Goal: Information Seeking & Learning: Check status

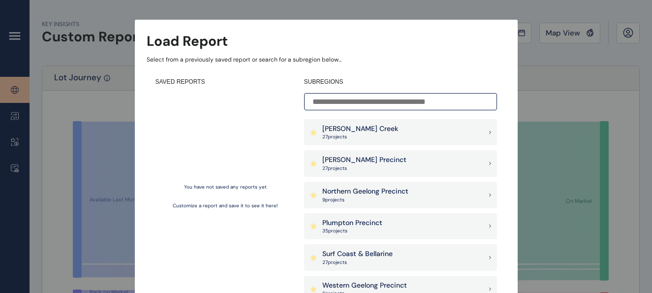
click at [367, 166] on p "27 project s" at bounding box center [364, 168] width 84 height 7
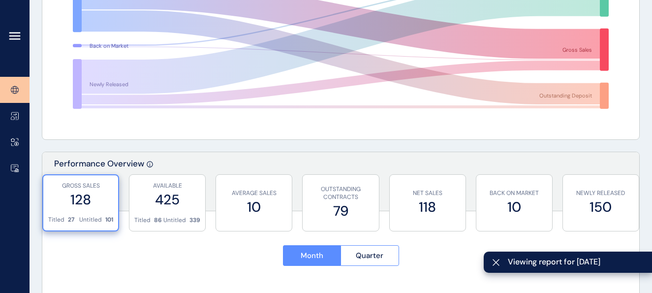
scroll to position [283, 0]
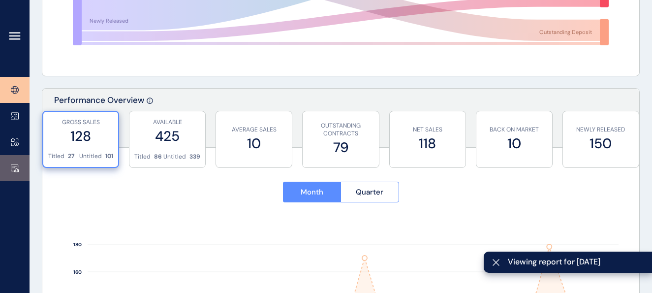
click at [10, 169] on link at bounding box center [15, 168] width 30 height 26
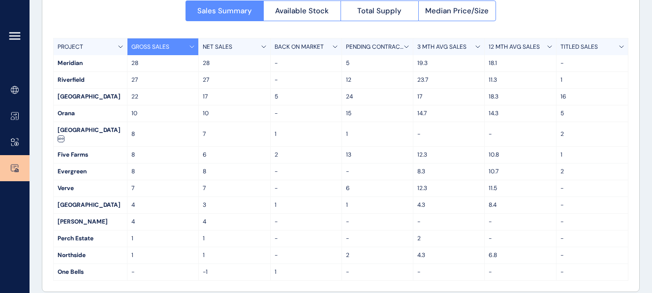
scroll to position [103, 0]
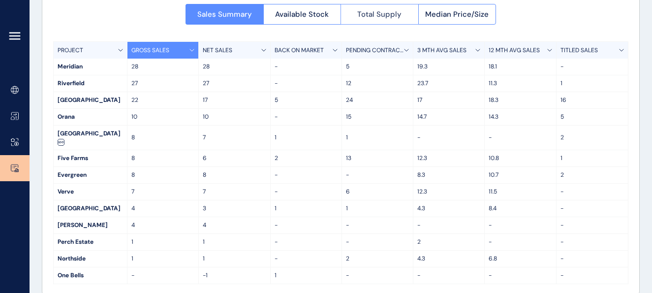
click at [385, 12] on span "Total Supply" at bounding box center [379, 14] width 44 height 10
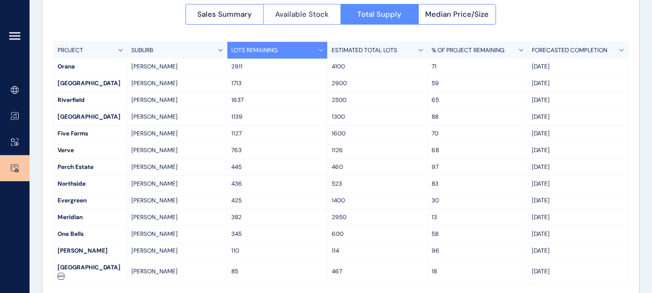
click at [320, 21] on button "Available Stock" at bounding box center [302, 14] width 78 height 21
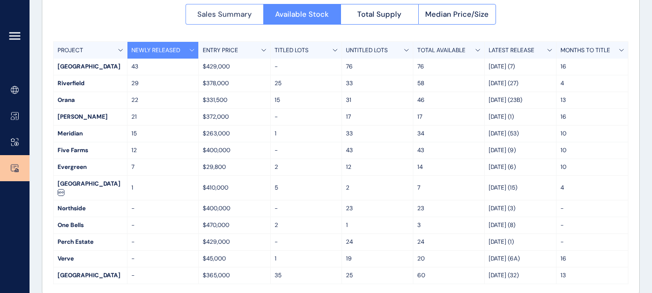
click at [249, 6] on button "Sales Summary" at bounding box center [225, 14] width 78 height 21
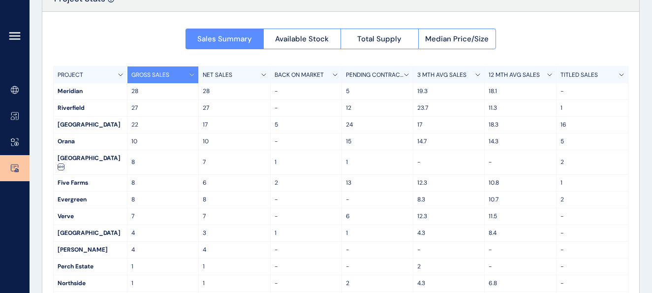
scroll to position [76, 0]
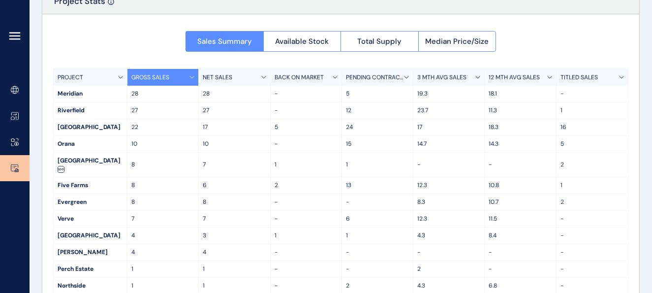
click at [209, 77] on p "NET SALES" at bounding box center [218, 77] width 30 height 8
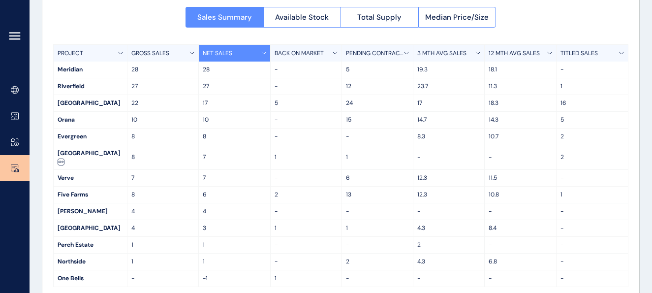
scroll to position [106, 0]
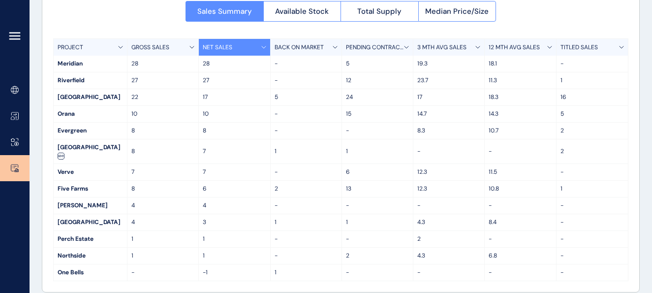
click at [74, 61] on div "Meridian" at bounding box center [90, 64] width 73 height 16
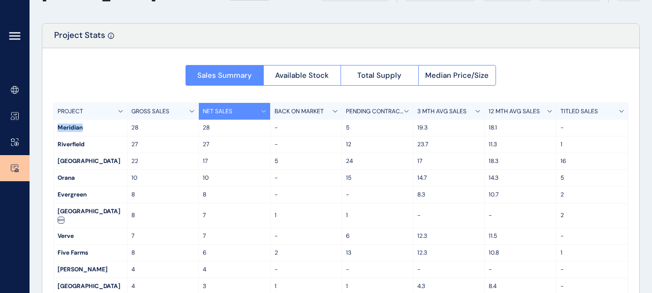
scroll to position [41, 0]
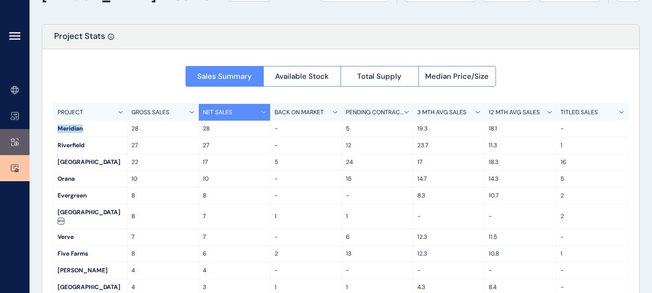
click at [9, 142] on link at bounding box center [15, 142] width 30 height 26
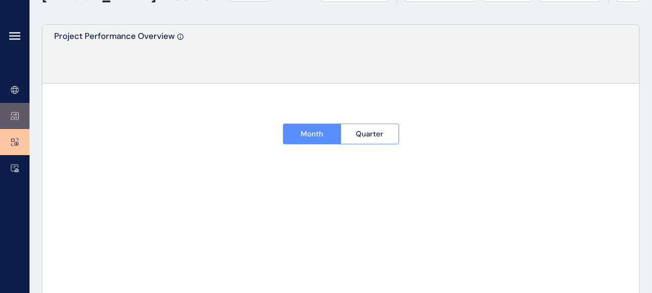
type input "********"
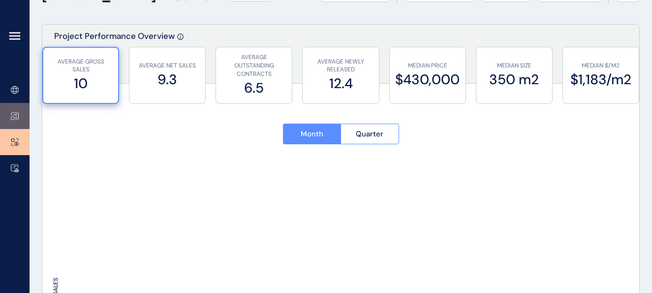
click at [15, 121] on link at bounding box center [15, 116] width 30 height 26
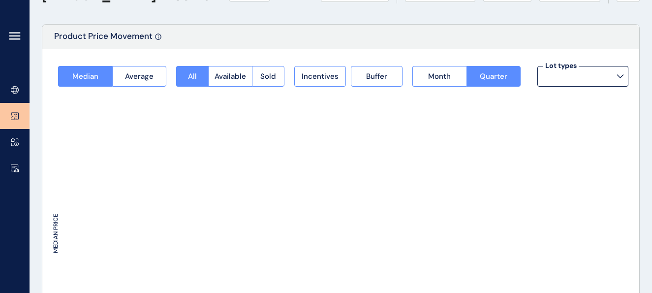
type input "**********"
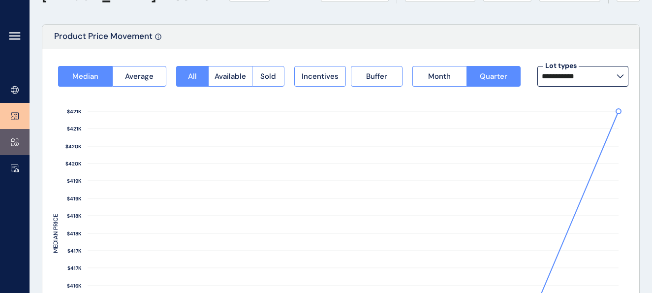
click at [13, 135] on link at bounding box center [15, 142] width 30 height 26
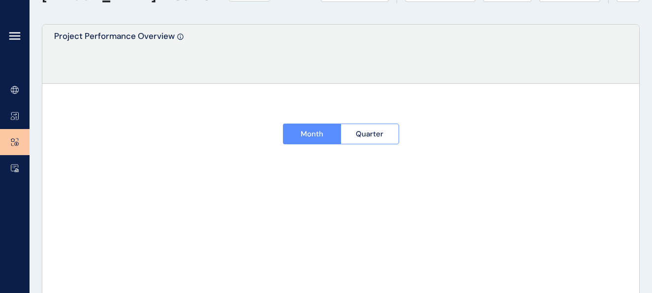
type input "********"
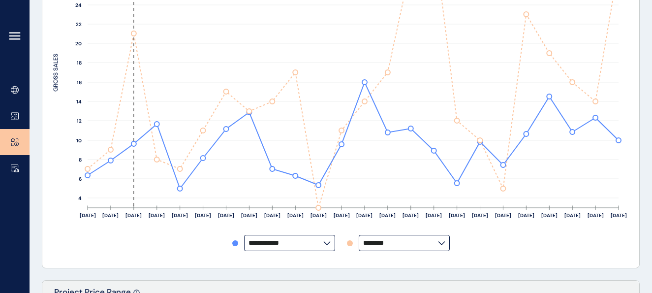
scroll to position [266, 0]
click at [325, 241] on icon at bounding box center [326, 243] width 7 height 4
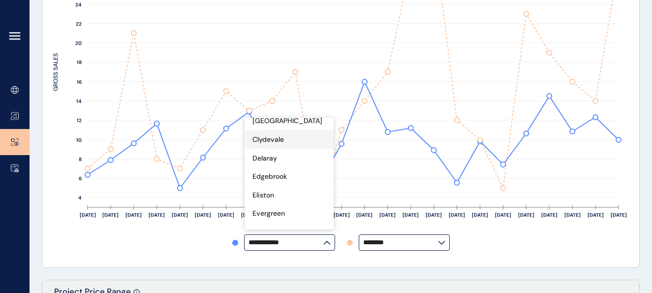
scroll to position [72, 0]
click at [293, 203] on div "Evergreen" at bounding box center [289, 212] width 89 height 19
type input "*********"
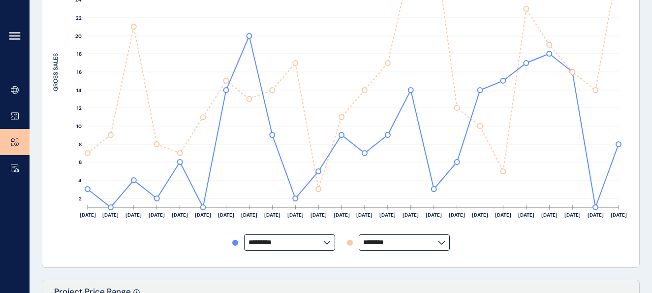
click at [427, 236] on label "********" at bounding box center [404, 242] width 91 height 16
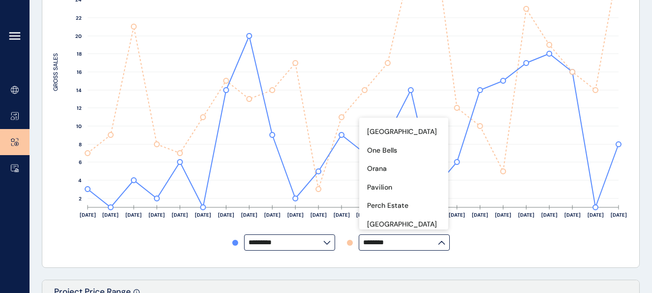
scroll to position [266, 0]
click at [398, 160] on div "Orana" at bounding box center [403, 167] width 89 height 19
type input "*****"
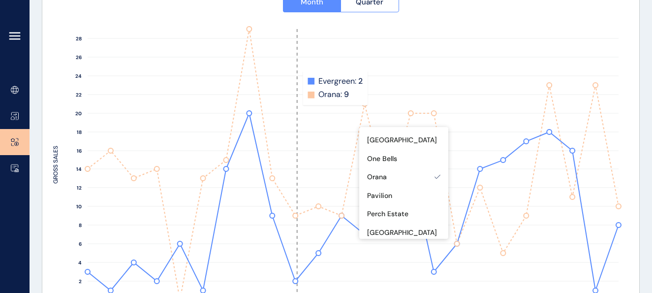
scroll to position [107, 0]
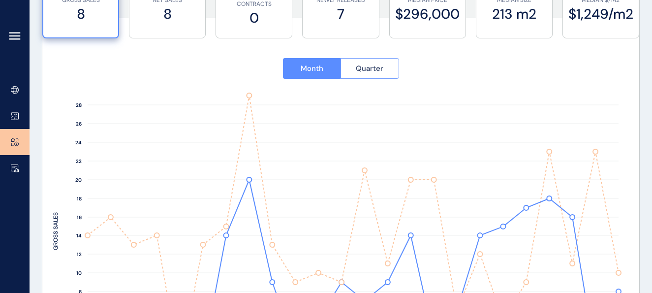
drag, startPoint x: 369, startPoint y: 82, endPoint x: 370, endPoint y: 74, distance: 8.4
click at [370, 74] on div "Month Quarter" at bounding box center [340, 68] width 575 height 43
click at [370, 74] on button "Quarter" at bounding box center [370, 68] width 59 height 21
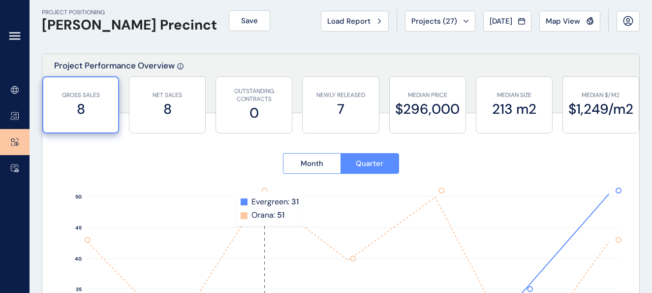
scroll to position [11, 0]
click at [516, 21] on div "[DATE]" at bounding box center [507, 22] width 35 height 10
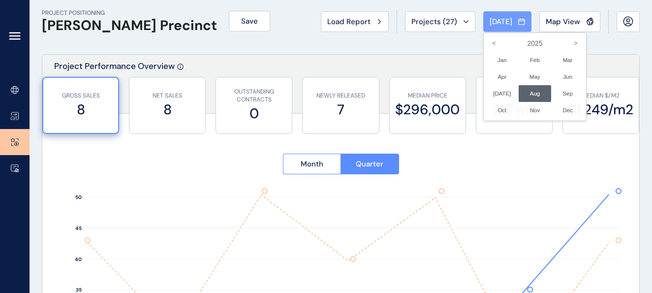
click at [516, 21] on div at bounding box center [326, 146] width 652 height 293
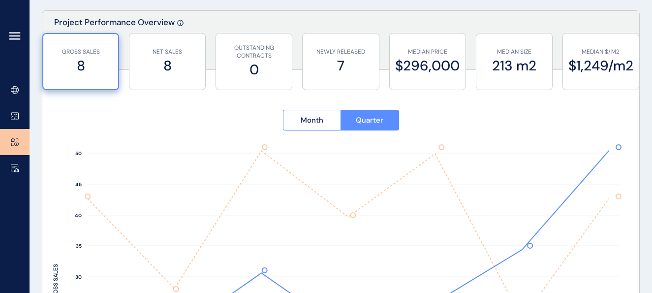
scroll to position [0, 0]
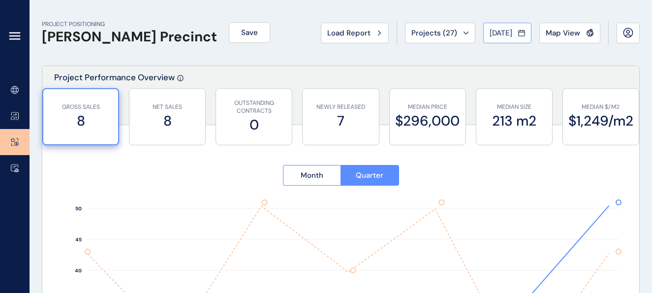
click at [518, 35] on div "[DATE]" at bounding box center [507, 33] width 35 height 10
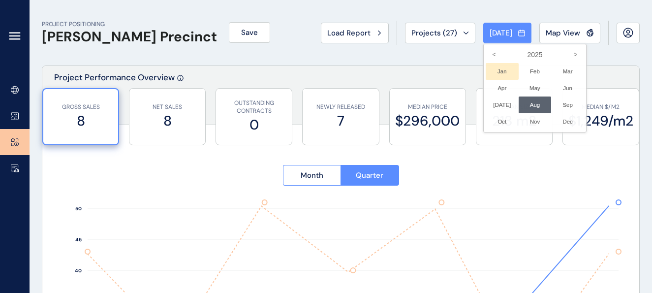
click at [487, 66] on li "Jan No report is available for this period. New months are usually published 5 …" at bounding box center [502, 71] width 33 height 17
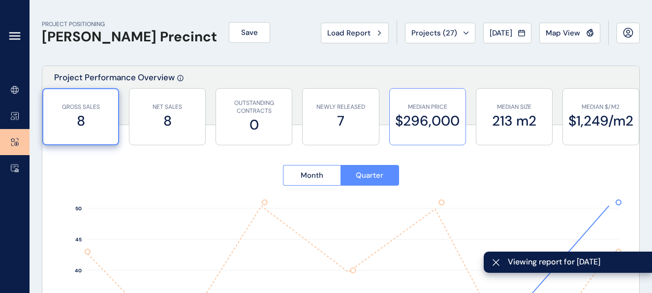
type input "********"
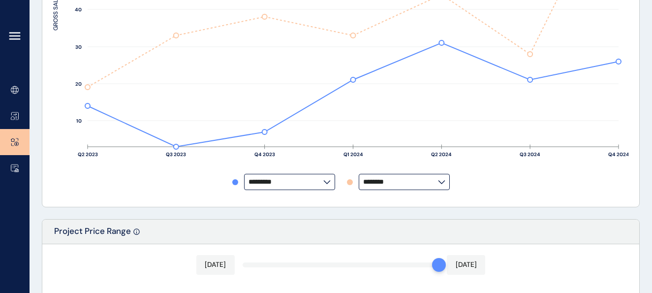
scroll to position [327, 0]
click at [393, 176] on label "********" at bounding box center [404, 181] width 91 height 16
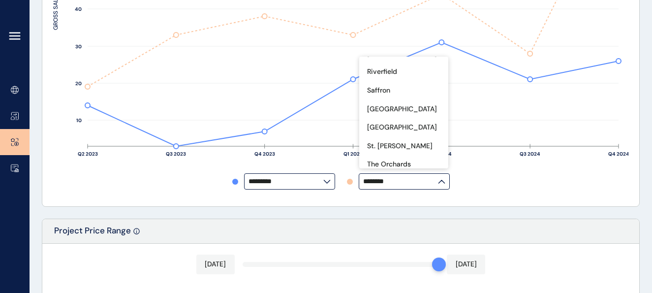
scroll to position [375, 0]
click at [404, 104] on p "[GEOGRAPHIC_DATA]" at bounding box center [402, 109] width 70 height 10
type input "**********"
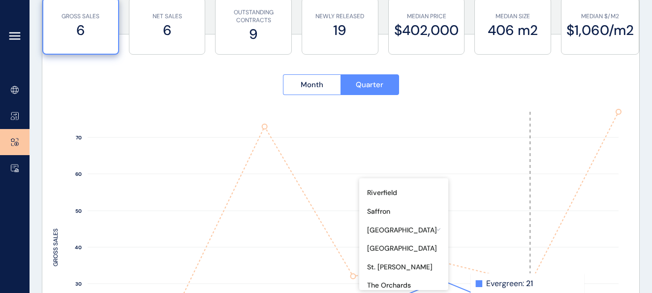
scroll to position [90, 0]
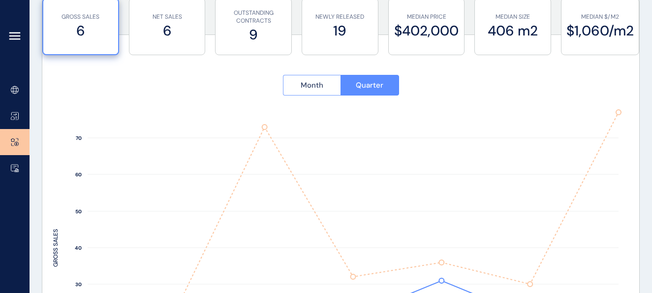
drag, startPoint x: 350, startPoint y: 94, endPoint x: 317, endPoint y: 84, distance: 34.3
click at [317, 84] on div "Month Quarter" at bounding box center [341, 85] width 116 height 21
click at [317, 84] on span "Month" at bounding box center [312, 85] width 23 height 10
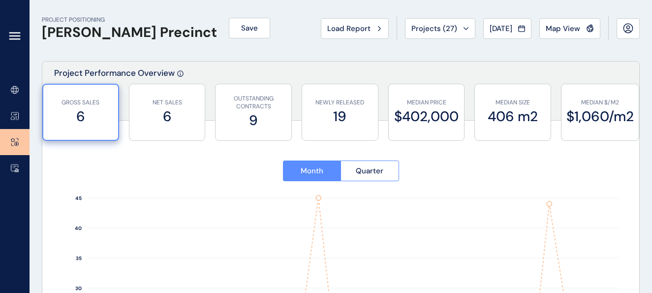
scroll to position [5, 0]
click at [503, 29] on span "[DATE]" at bounding box center [501, 28] width 23 height 10
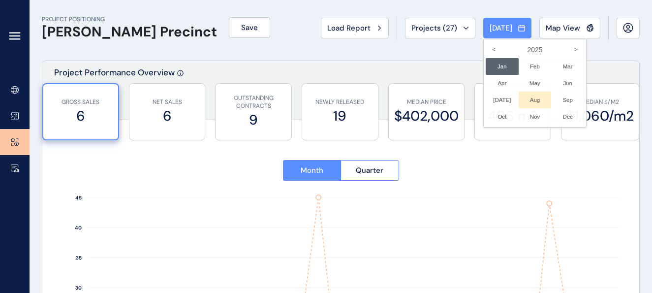
scroll to position [0, 0]
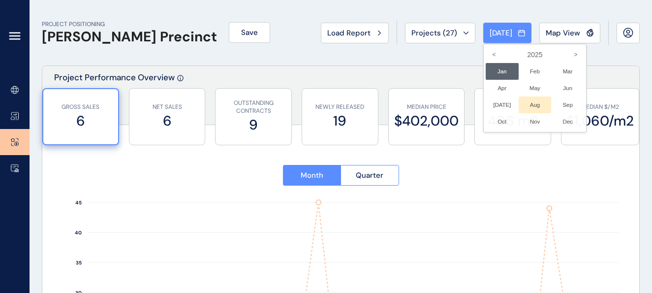
click at [523, 102] on li "Aug No report is available for this period. New months are usually published 5 …" at bounding box center [535, 104] width 33 height 17
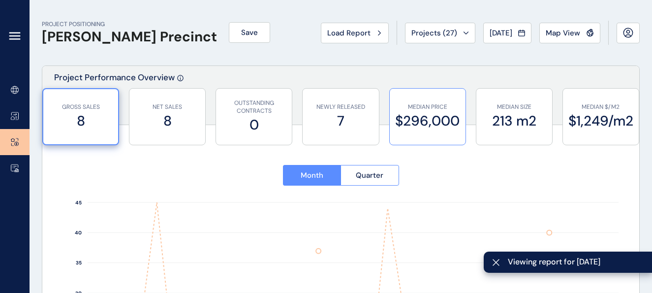
type input "********"
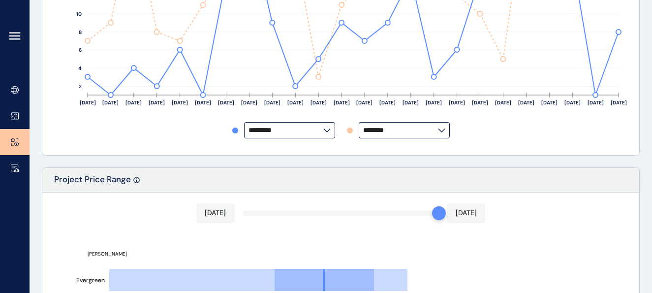
scroll to position [379, 0]
click at [381, 132] on input "********" at bounding box center [400, 129] width 75 height 7
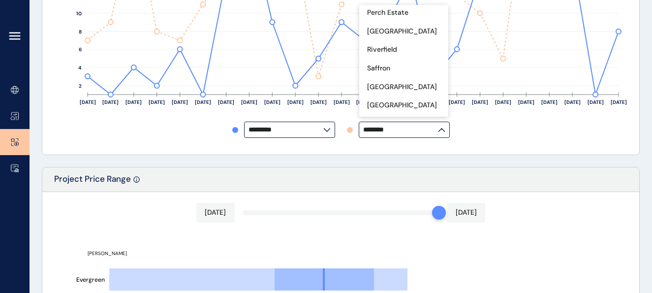
scroll to position [346, 0]
click at [401, 82] on div "[GEOGRAPHIC_DATA]" at bounding box center [403, 86] width 89 height 19
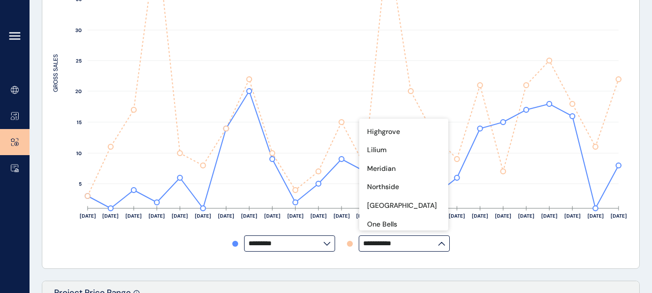
scroll to position [190, 0]
click at [401, 164] on div "Meridian" at bounding box center [403, 170] width 89 height 19
type input "********"
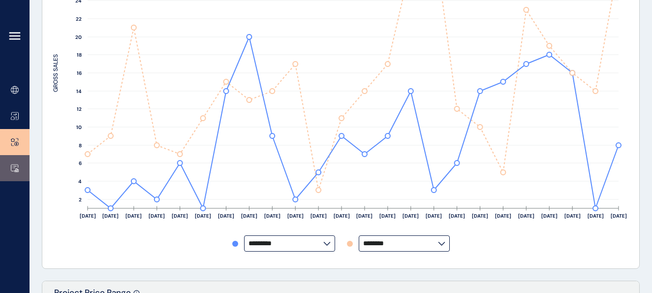
click at [16, 165] on icon at bounding box center [15, 168] width 8 height 8
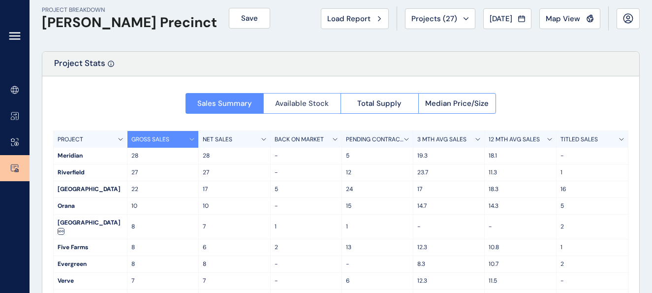
scroll to position [15, 0]
click at [383, 97] on button "Total Supply" at bounding box center [380, 103] width 78 height 21
